Goal: Task Accomplishment & Management: Manage account settings

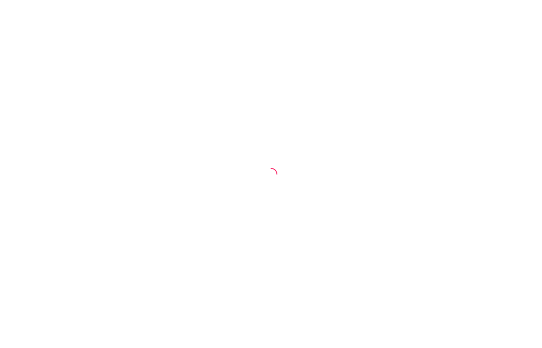
select select "30"
select select "HIGHEST_TOTAL_SPENT_WITH_ORDERS"
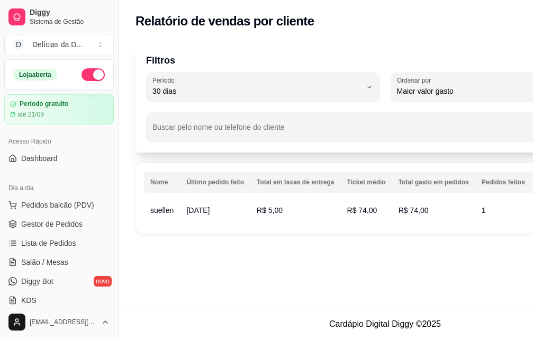
click at [169, 210] on span "suellen" at bounding box center [161, 210] width 23 height 8
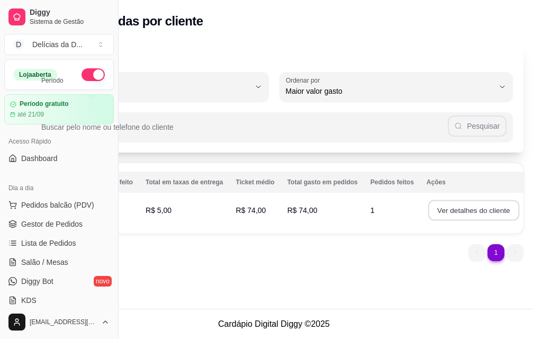
click at [445, 211] on button "Ver detalhes do cliente" at bounding box center [473, 210] width 91 height 21
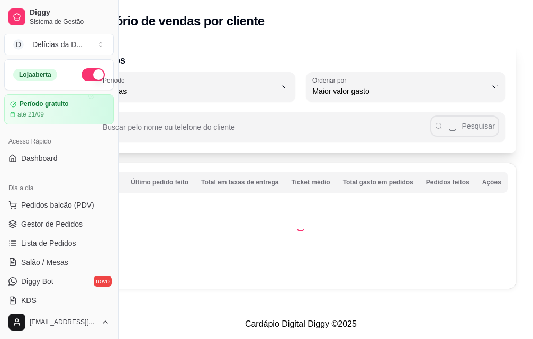
scroll to position [0, 35]
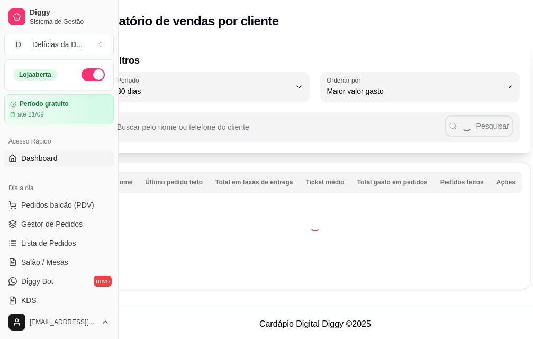
click at [47, 159] on span "Dashboard" at bounding box center [39, 158] width 37 height 11
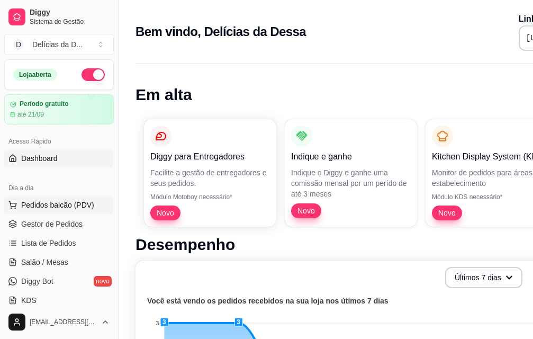
click at [56, 204] on span "Pedidos balcão (PDV)" at bounding box center [57, 205] width 73 height 11
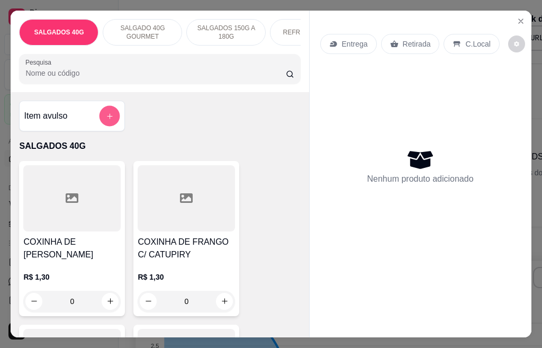
click at [106, 120] on icon "add-separate-item" at bounding box center [110, 116] width 8 height 8
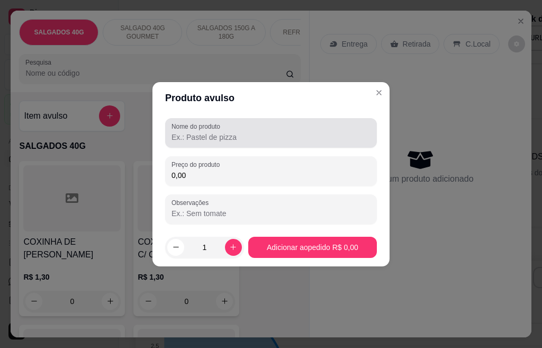
click at [191, 137] on input "Nome do produto" at bounding box center [271, 137] width 199 height 11
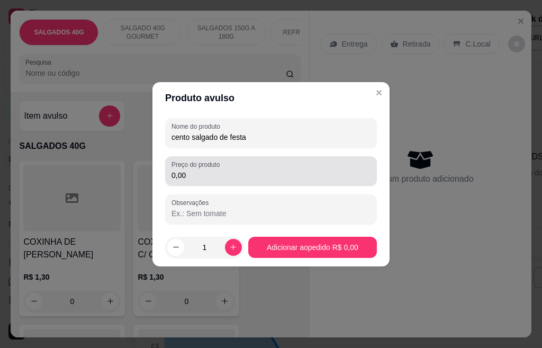
type input "cento salgado de festa"
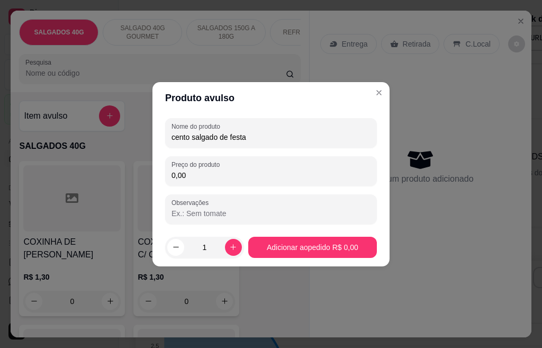
click at [186, 174] on input "0,00" at bounding box center [271, 175] width 199 height 11
type input "65,00"
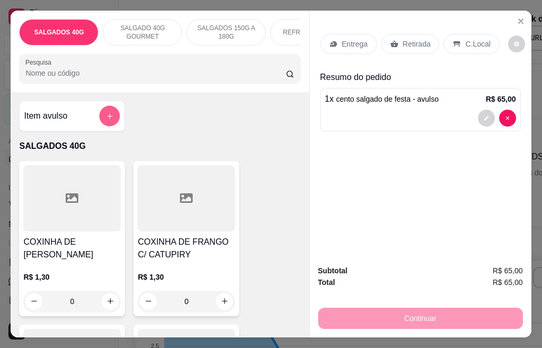
click at [106, 120] on icon "add-separate-item" at bounding box center [110, 116] width 8 height 8
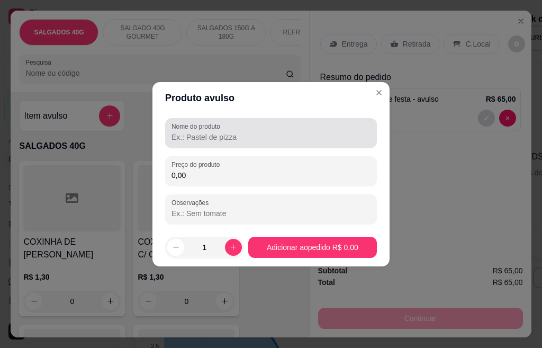
click at [195, 139] on input "Nome do produto" at bounding box center [271, 137] width 199 height 11
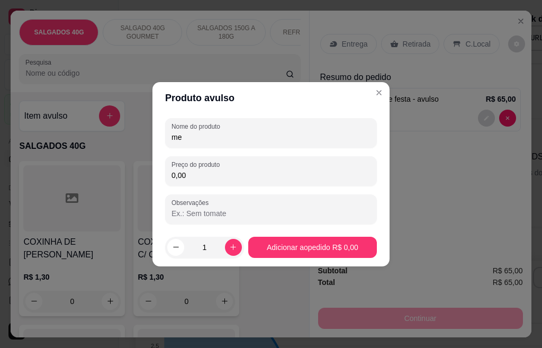
type input "m"
type input "50 salgados festa"
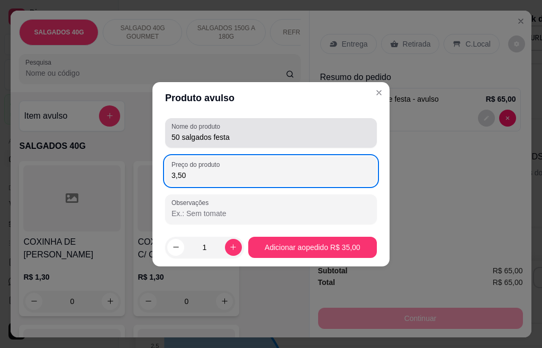
type input "35,00"
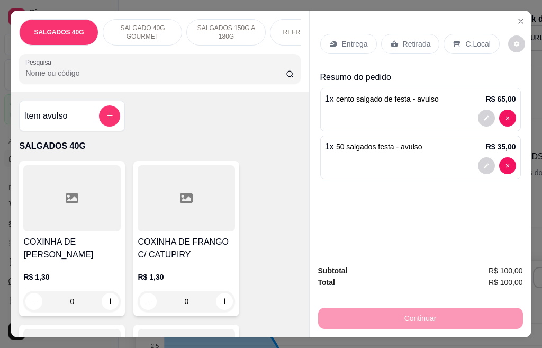
click at [347, 308] on div "Continuar" at bounding box center [420, 317] width 205 height 24
click at [348, 41] on p "Entrega" at bounding box center [355, 44] width 26 height 11
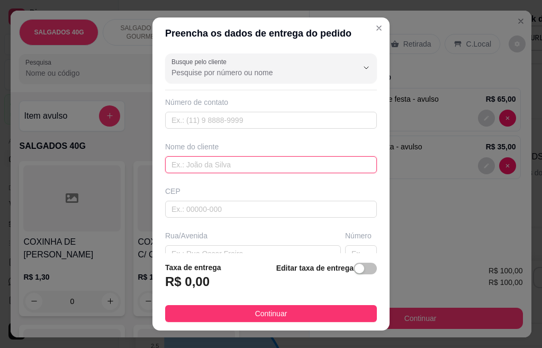
click at [205, 161] on input "text" at bounding box center [271, 164] width 212 height 17
type input "dinalva"
click at [213, 161] on input "dinalva" at bounding box center [271, 164] width 212 height 17
type input "d"
type input "DINALVA"
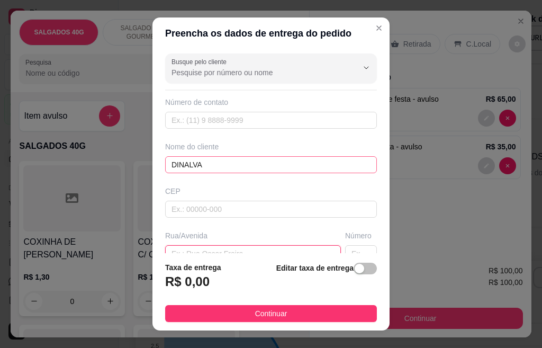
scroll to position [9, 0]
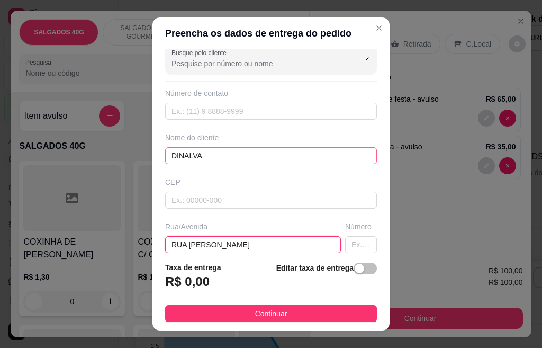
type input "RUA [PERSON_NAME]"
type input "21"
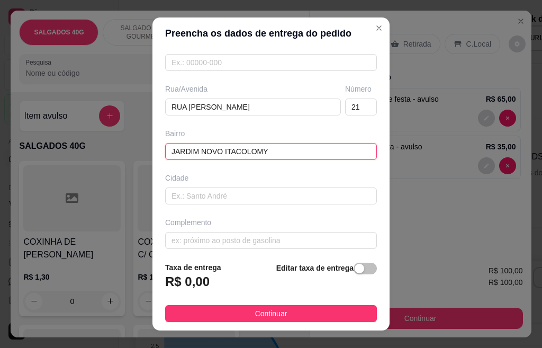
type input "JARDIM NOVO ITACOLOMY"
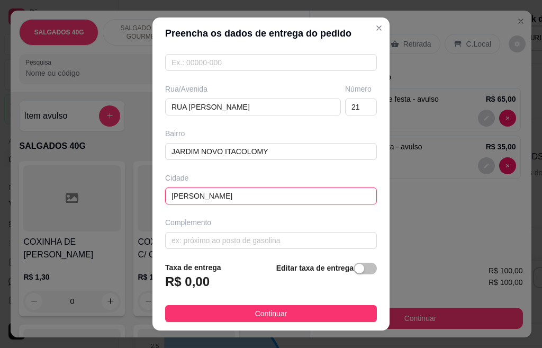
type input "[PERSON_NAME]"
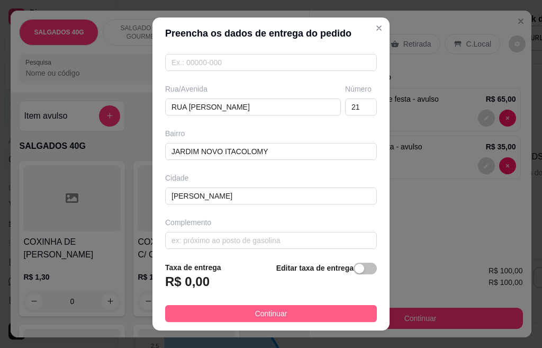
click at [255, 315] on span "Continuar" at bounding box center [271, 314] width 32 height 12
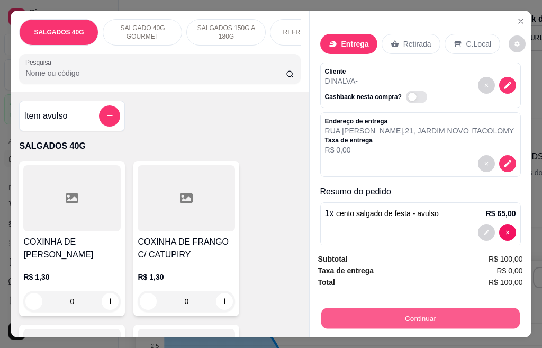
click at [400, 311] on button "Continuar" at bounding box center [420, 318] width 199 height 21
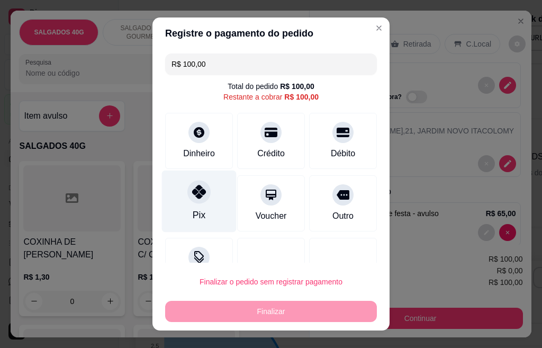
click at [201, 195] on div at bounding box center [198, 191] width 23 height 23
type input "R$ 0,00"
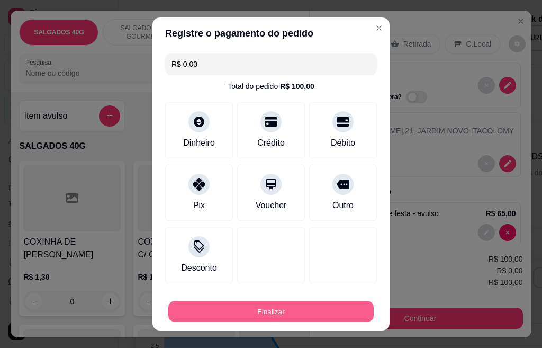
click at [287, 311] on button "Finalizar" at bounding box center [270, 311] width 205 height 21
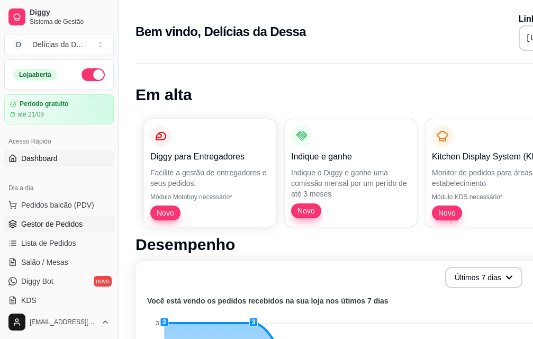
click at [66, 227] on span "Gestor de Pedidos" at bounding box center [51, 224] width 61 height 11
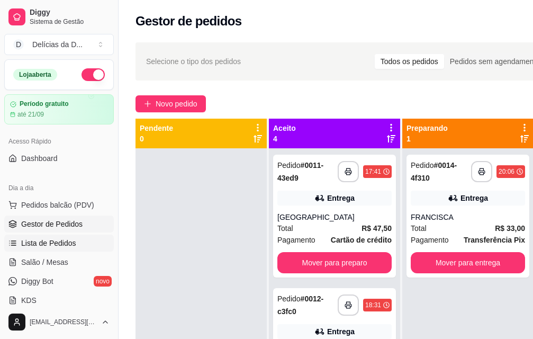
click at [44, 240] on span "Lista de Pedidos" at bounding box center [48, 243] width 55 height 11
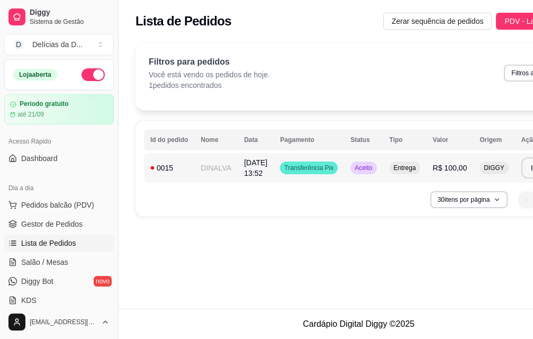
click at [249, 172] on span "[DATE] 13:52" at bounding box center [255, 167] width 23 height 19
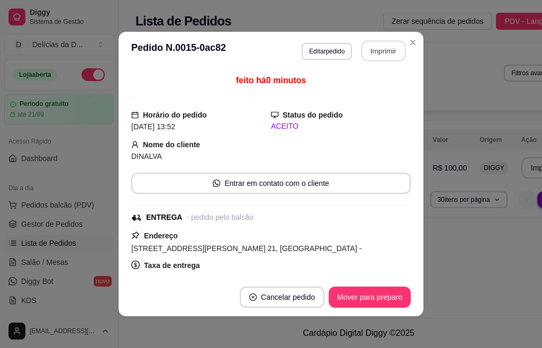
click at [380, 47] on button "Imprimir" at bounding box center [384, 51] width 44 height 21
click at [368, 56] on button "Imprimir" at bounding box center [383, 50] width 46 height 21
click at [369, 296] on button "Mover para preparo" at bounding box center [369, 297] width 79 height 21
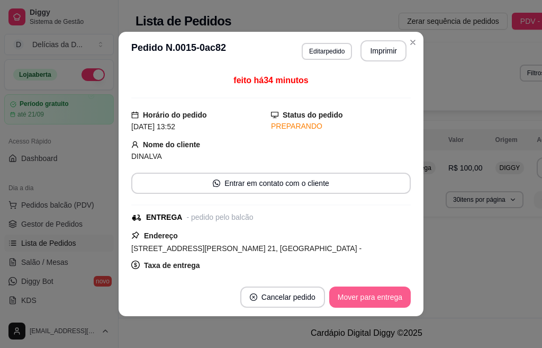
click at [371, 299] on button "Mover para entrega" at bounding box center [370, 296] width 82 height 21
click at [371, 299] on button "Mover para finalizado" at bounding box center [367, 296] width 88 height 21
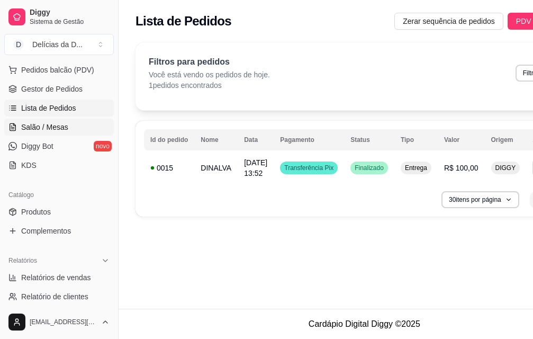
scroll to position [159, 0]
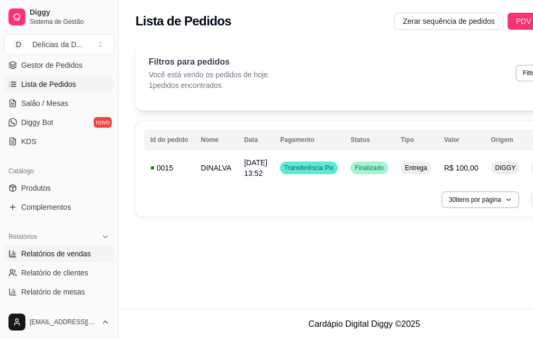
click at [68, 253] on span "Relatórios de vendas" at bounding box center [56, 253] width 70 height 11
select select "ALL"
select select "0"
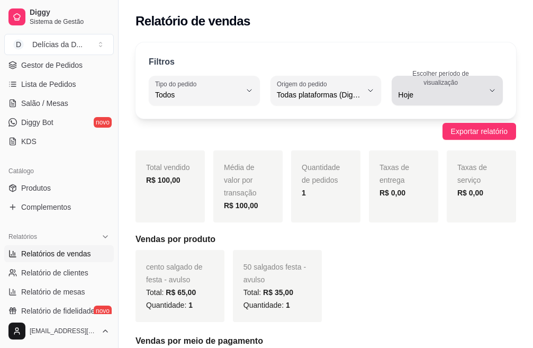
click at [490, 88] on icon "button" at bounding box center [492, 90] width 8 height 8
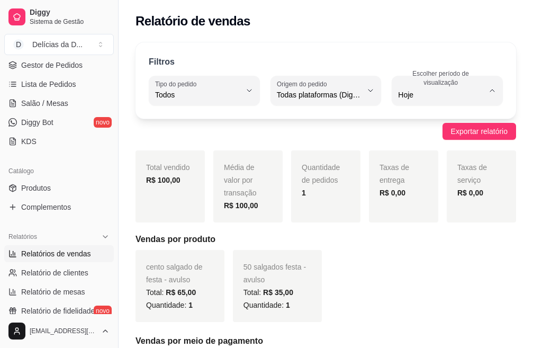
click at [435, 158] on span "7 dias" at bounding box center [442, 155] width 80 height 10
type input "7"
select select "7"
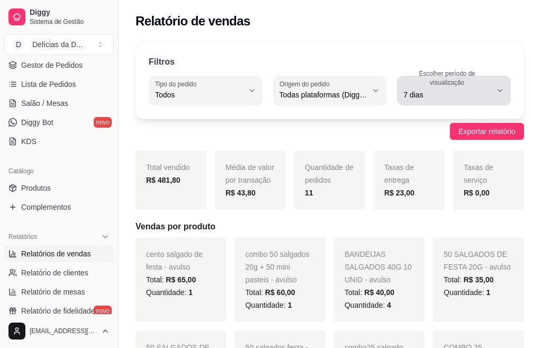
click at [496, 89] on icon "button" at bounding box center [500, 90] width 8 height 8
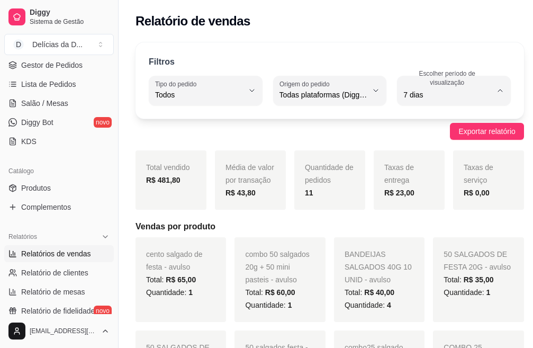
click at [409, 177] on span "15 dias" at bounding box center [442, 172] width 80 height 10
type input "15"
select select "15"
click at [55, 60] on span "Gestor de Pedidos" at bounding box center [51, 65] width 61 height 11
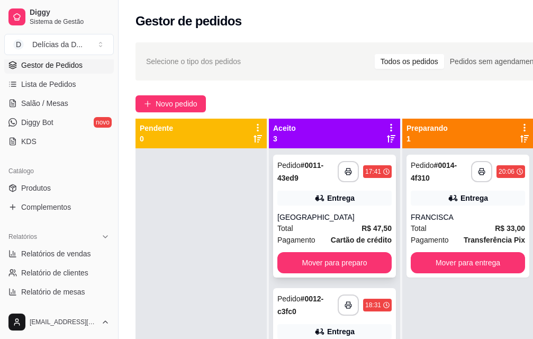
scroll to position [53, 0]
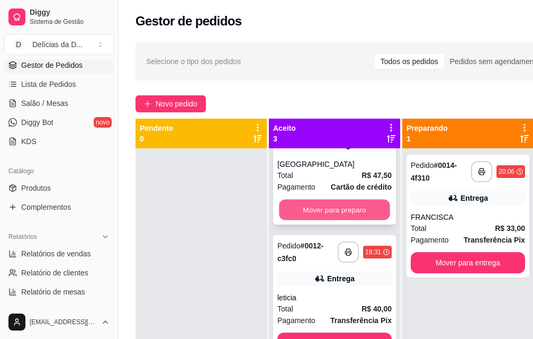
click at [330, 213] on button "Mover para preparo" at bounding box center [334, 210] width 111 height 21
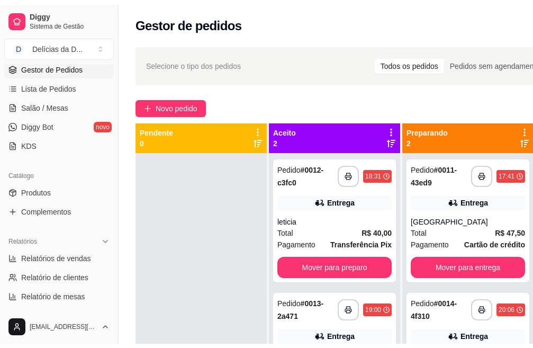
scroll to position [0, 0]
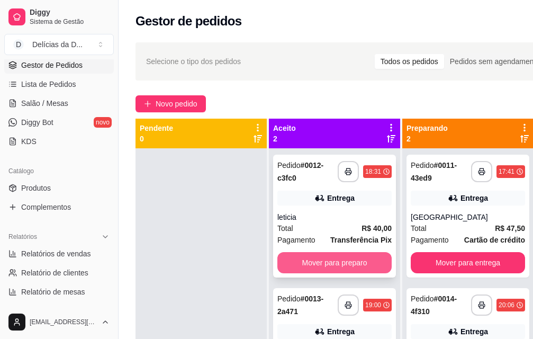
click at [333, 266] on button "Mover para preparo" at bounding box center [334, 262] width 114 height 21
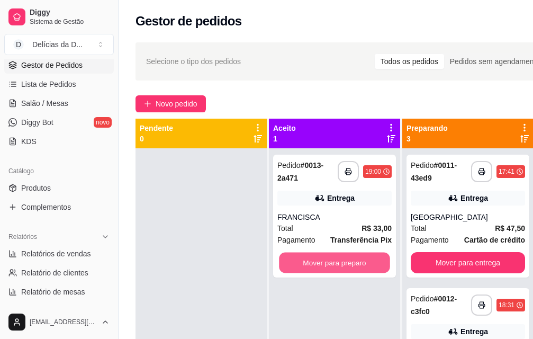
click at [333, 266] on button "Mover para preparo" at bounding box center [334, 262] width 111 height 21
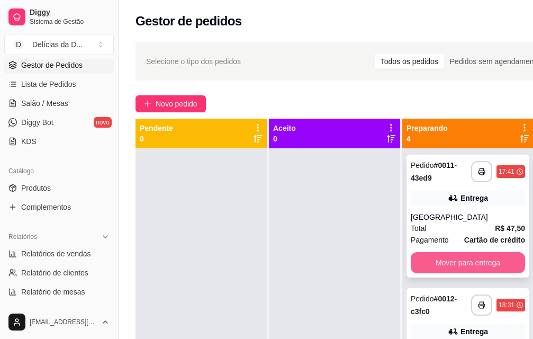
click at [452, 258] on button "Mover para entrega" at bounding box center [468, 262] width 114 height 21
click at [445, 269] on button "Mover para entrega" at bounding box center [467, 262] width 111 height 21
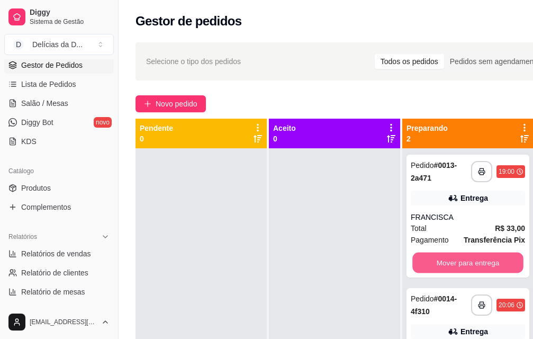
click at [445, 269] on button "Mover para entrega" at bounding box center [467, 262] width 111 height 21
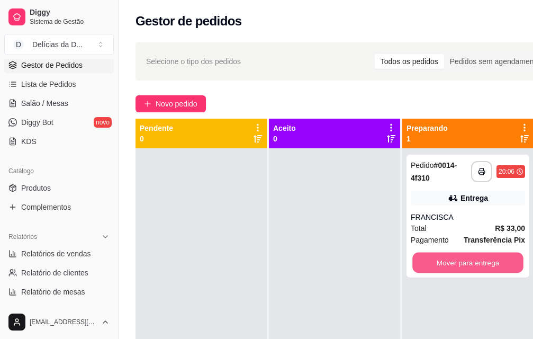
click at [445, 269] on button "Mover para entrega" at bounding box center [467, 262] width 111 height 21
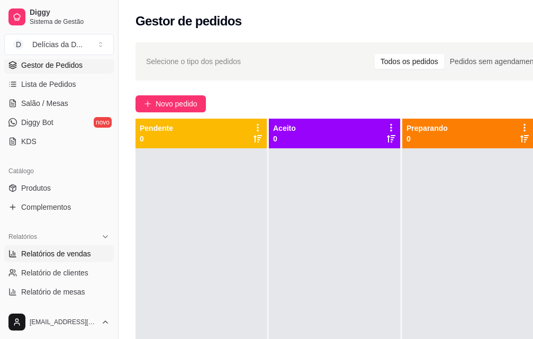
click at [58, 255] on span "Relatórios de vendas" at bounding box center [56, 253] width 70 height 11
select select "ALL"
select select "0"
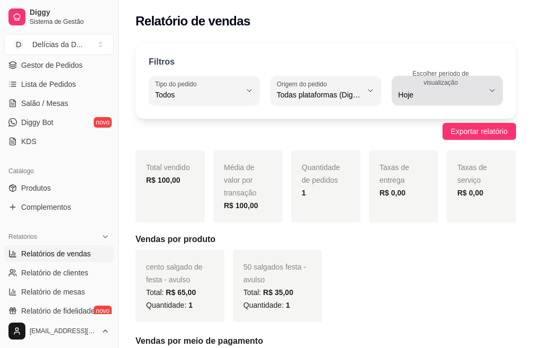
click at [491, 91] on icon "button" at bounding box center [492, 90] width 8 height 8
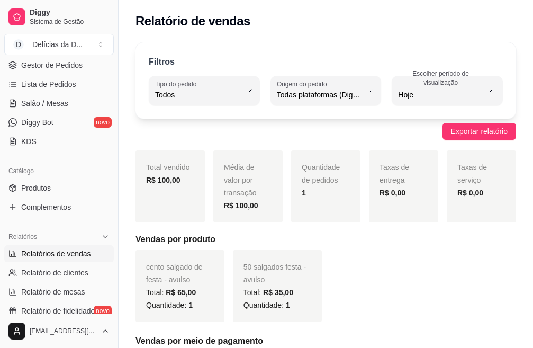
click at [414, 176] on span "15 dias" at bounding box center [442, 172] width 80 height 10
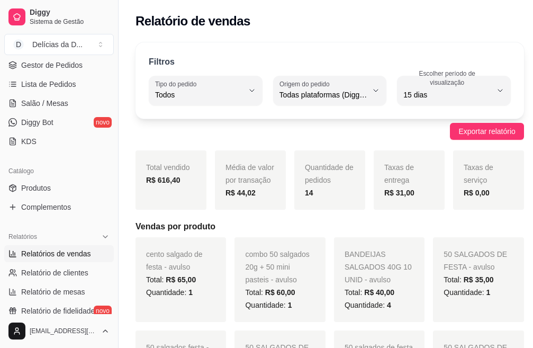
type input "15"
select select "15"
click at [50, 271] on span "Relatório de clientes" at bounding box center [54, 272] width 67 height 11
select select "30"
select select "HIGHEST_TOTAL_SPENT_WITH_ORDERS"
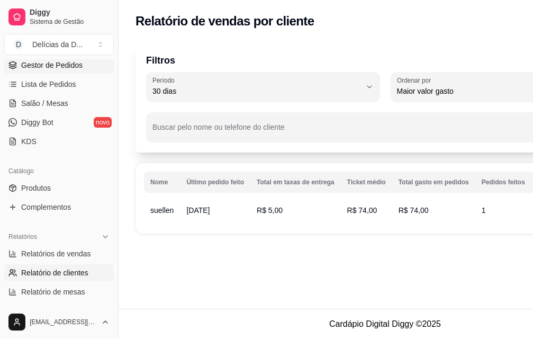
click at [44, 65] on span "Gestor de Pedidos" at bounding box center [51, 65] width 61 height 11
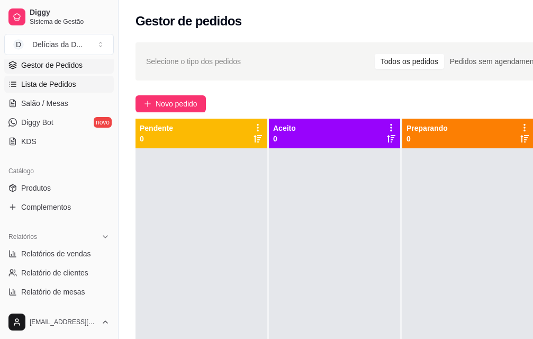
click at [44, 86] on span "Lista de Pedidos" at bounding box center [48, 84] width 55 height 11
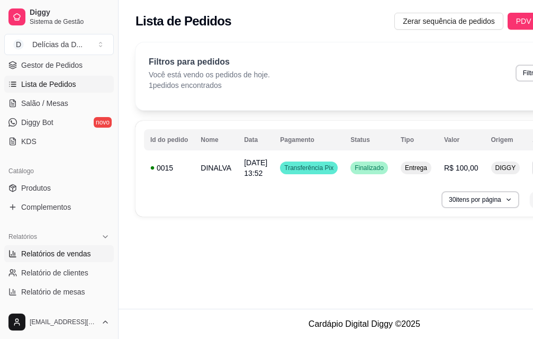
click at [78, 255] on span "Relatórios de vendas" at bounding box center [56, 253] width 70 height 11
select select "ALL"
select select "0"
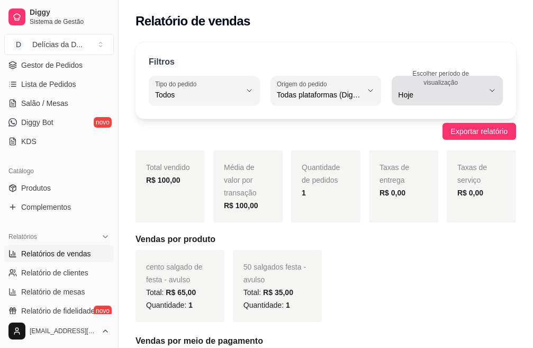
click at [488, 89] on icon "button" at bounding box center [492, 90] width 8 height 8
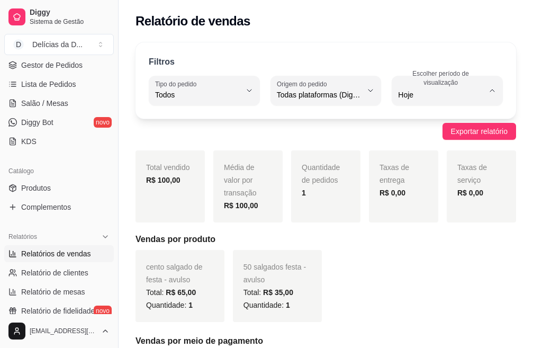
click at [428, 138] on span "Ontem" at bounding box center [442, 137] width 80 height 10
type input "1"
select select "1"
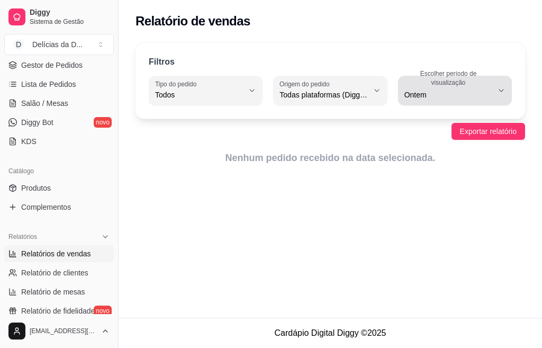
click at [500, 86] on icon "button" at bounding box center [501, 90] width 8 height 8
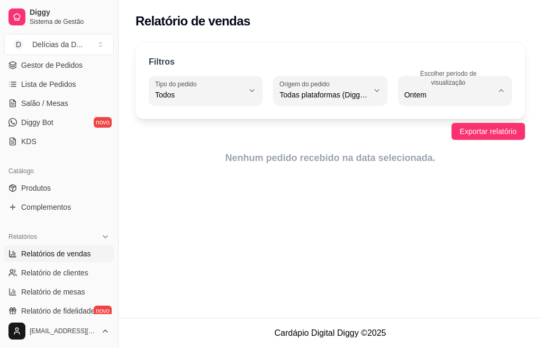
click at [432, 172] on span "15 dias" at bounding box center [449, 172] width 83 height 10
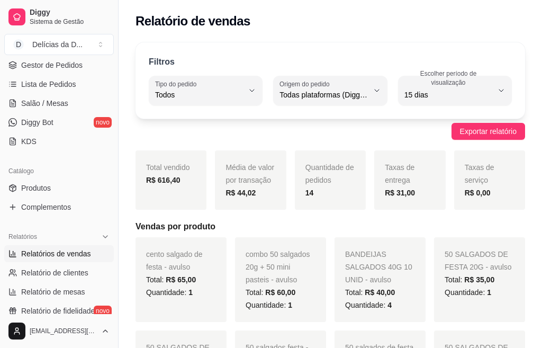
type input "15"
select select "15"
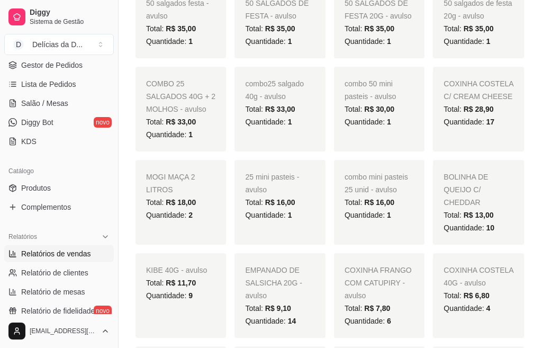
scroll to position [371, 0]
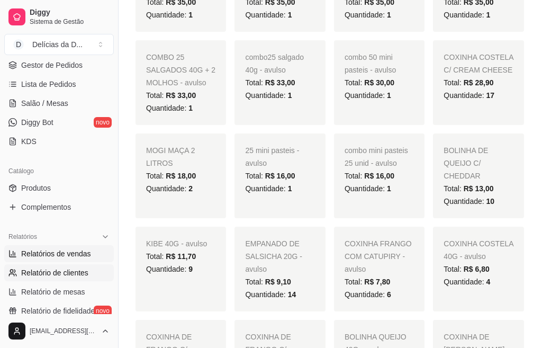
click at [58, 272] on span "Relatório de clientes" at bounding box center [54, 272] width 67 height 11
select select "30"
select select "HIGHEST_TOTAL_SPENT_WITH_ORDERS"
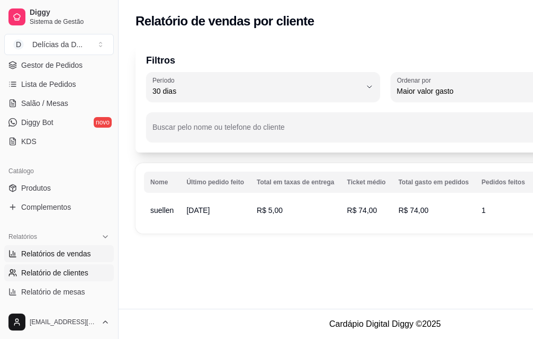
click at [63, 257] on span "Relatórios de vendas" at bounding box center [56, 253] width 70 height 11
select select "ALL"
select select "0"
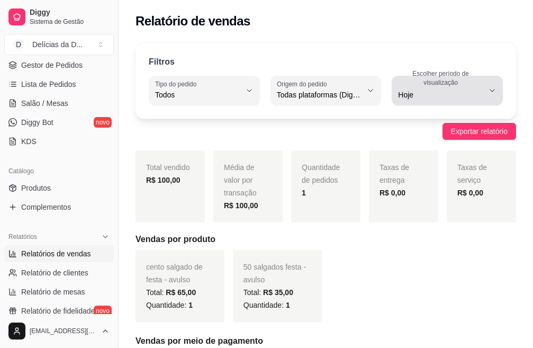
click at [492, 88] on icon "button" at bounding box center [492, 90] width 8 height 8
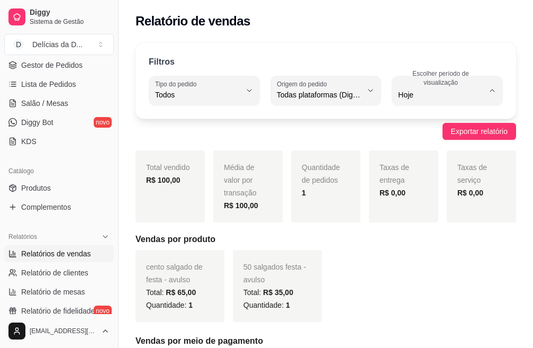
click at [467, 139] on span "Ontem" at bounding box center [442, 137] width 80 height 10
type input "1"
select select "1"
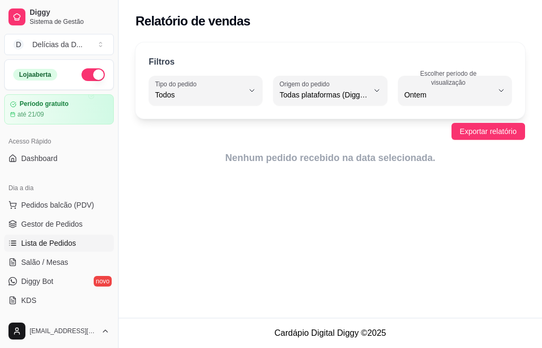
click at [58, 247] on span "Lista de Pedidos" at bounding box center [48, 243] width 55 height 11
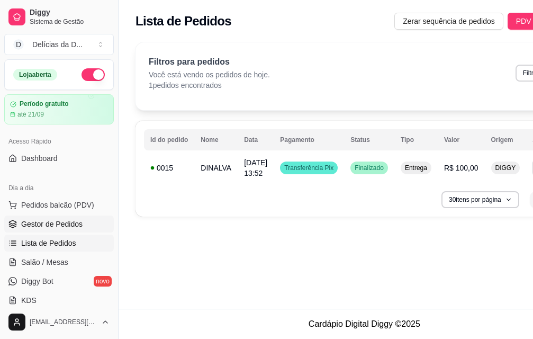
click at [54, 224] on span "Gestor de Pedidos" at bounding box center [51, 224] width 61 height 11
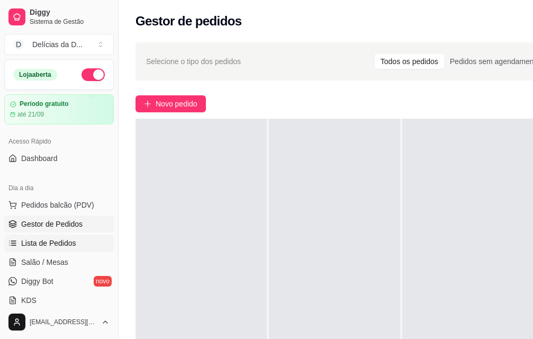
click at [77, 240] on link "Lista de Pedidos" at bounding box center [59, 243] width 110 height 17
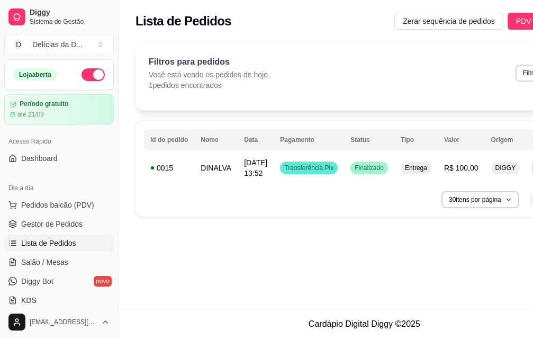
click at [82, 73] on button "button" at bounding box center [93, 74] width 23 height 13
